Goal: Task Accomplishment & Management: Manage account settings

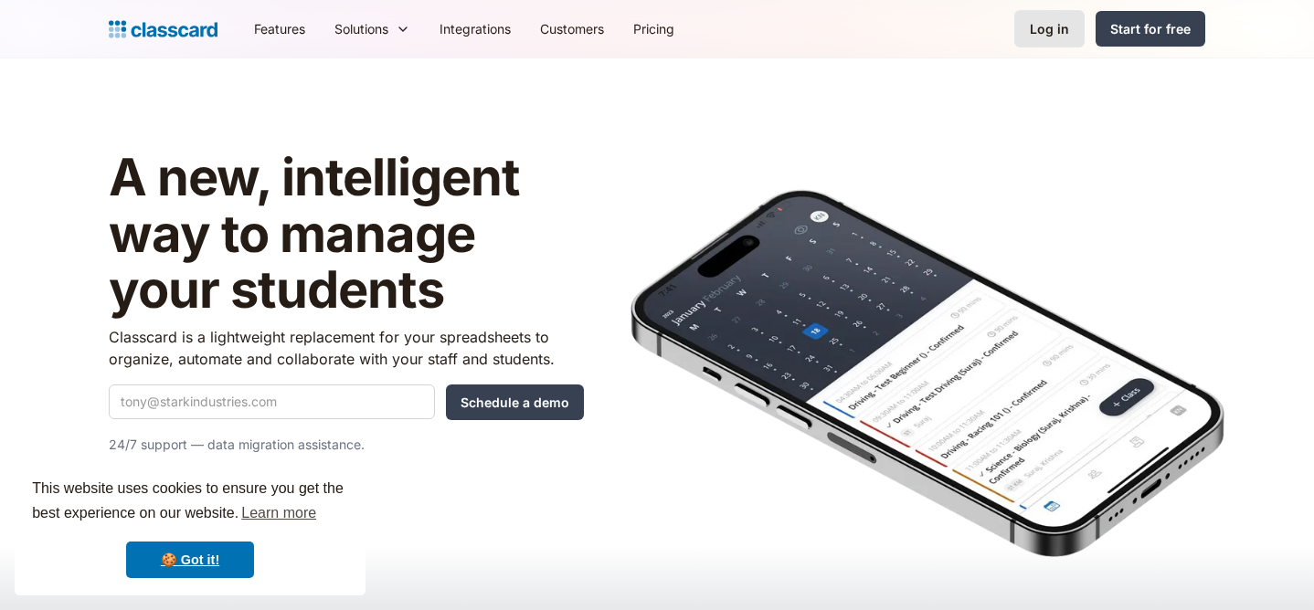
click at [1053, 19] on div "Log in" at bounding box center [1049, 28] width 39 height 19
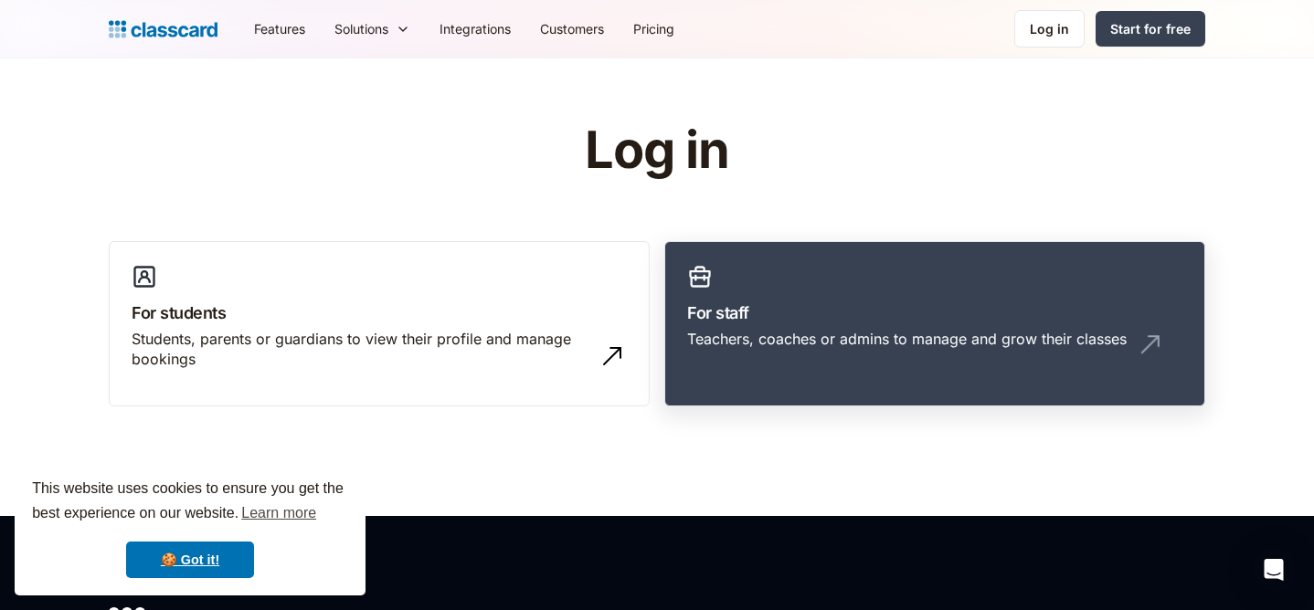
click at [805, 266] on link "For staff Teachers, coaches or admins to manage and grow their classes" at bounding box center [934, 324] width 541 height 166
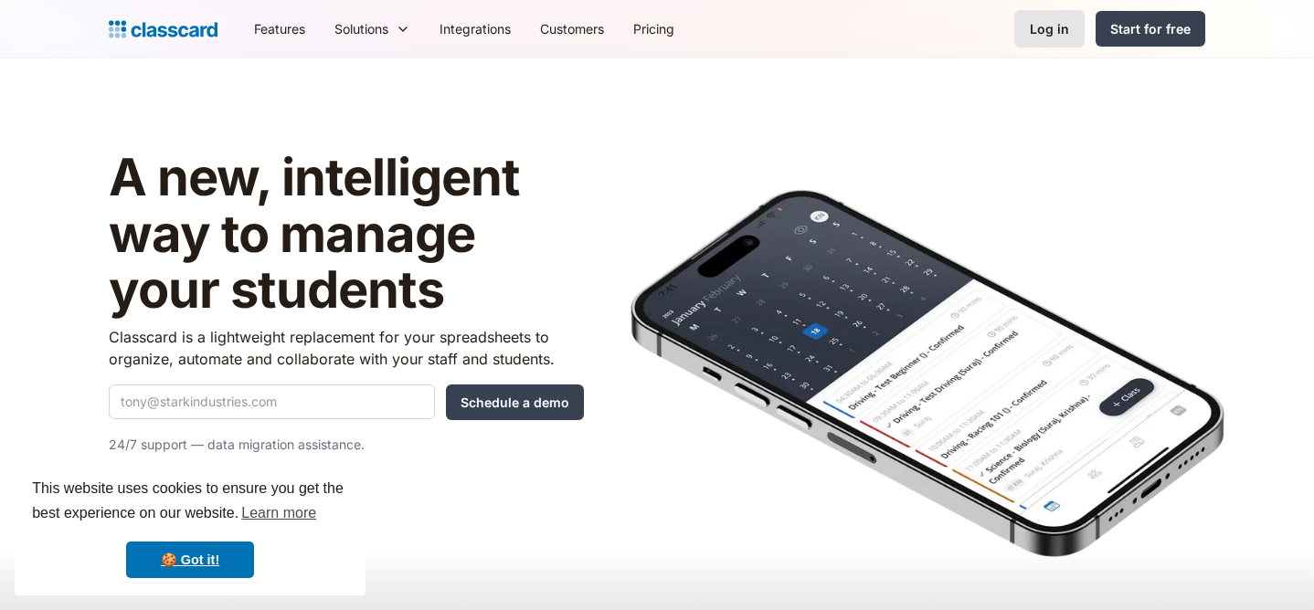
click at [1033, 39] on link "Log in" at bounding box center [1049, 28] width 70 height 37
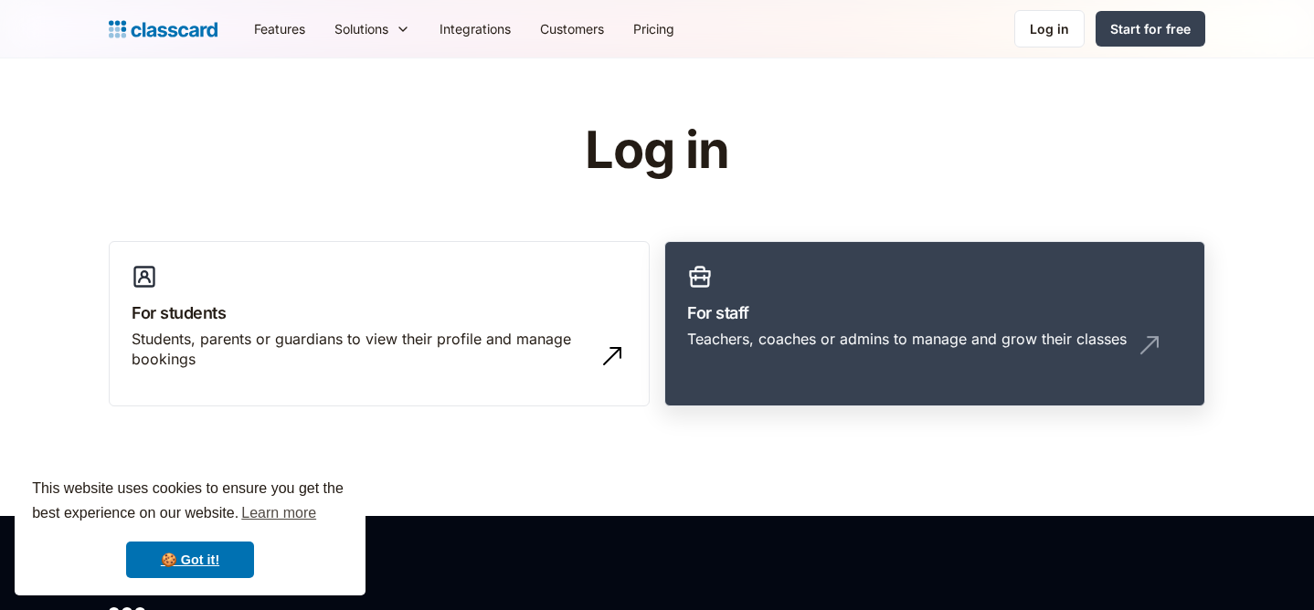
click at [807, 348] on div "Teachers, coaches or admins to manage and grow their classes" at bounding box center [906, 339] width 439 height 20
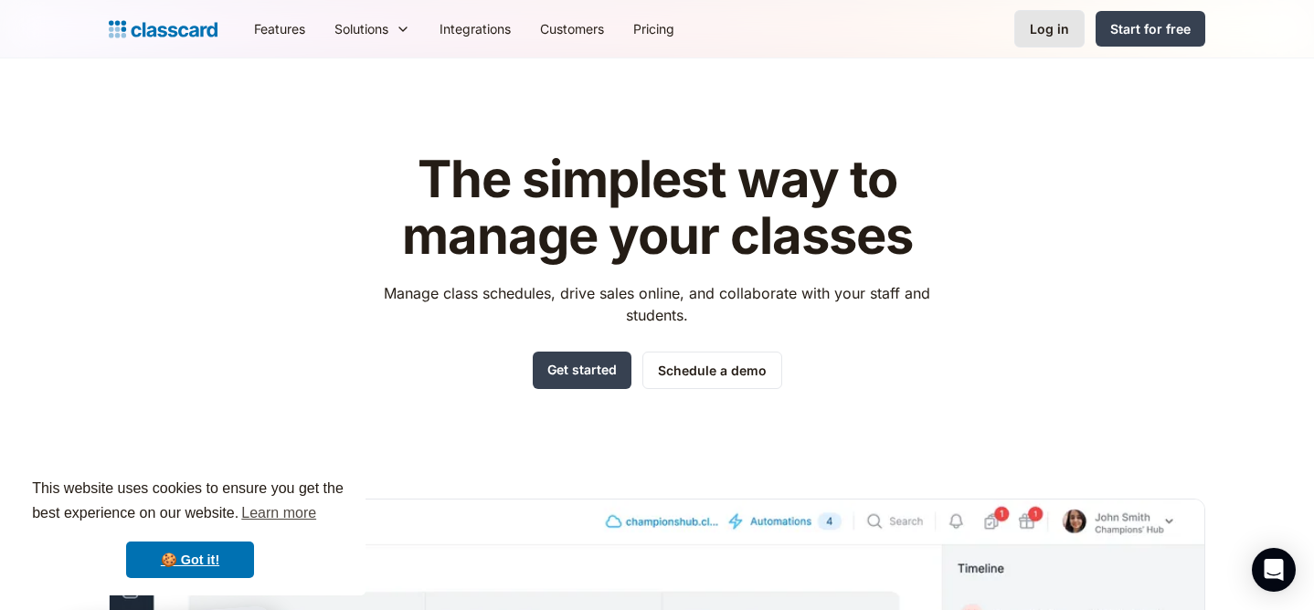
click at [1068, 24] on div "Log in" at bounding box center [1049, 28] width 39 height 19
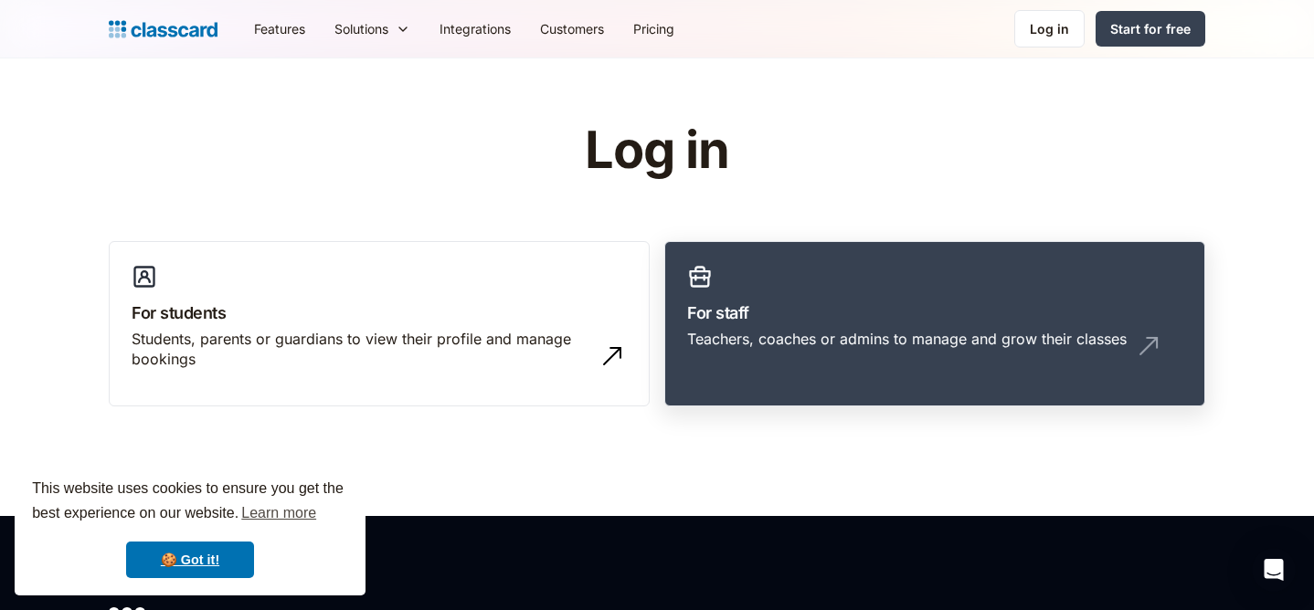
click at [862, 335] on div "Teachers, coaches or admins to manage and grow their classes" at bounding box center [906, 339] width 439 height 20
